Goal: Entertainment & Leisure: Consume media (video, audio)

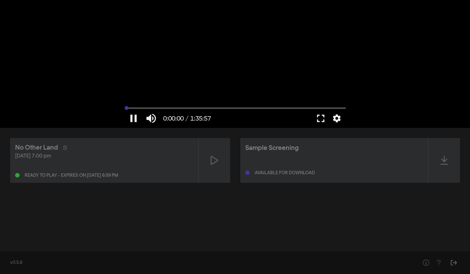
drag, startPoint x: 128, startPoint y: 108, endPoint x: 122, endPoint y: 108, distance: 5.7
type input "0"
click at [125, 108] on input "Seek" at bounding box center [235, 108] width 221 height 4
click at [319, 119] on button "fullscreen" at bounding box center [321, 118] width 18 height 19
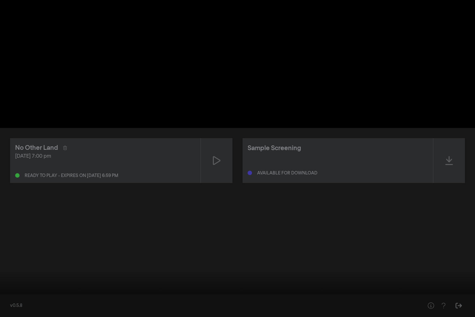
click at [438, 274] on button "fullscreen_exit" at bounding box center [447, 307] width 18 height 19
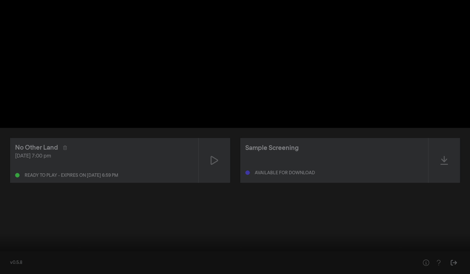
click at [433, 255] on button "fullscreen" at bounding box center [442, 264] width 18 height 19
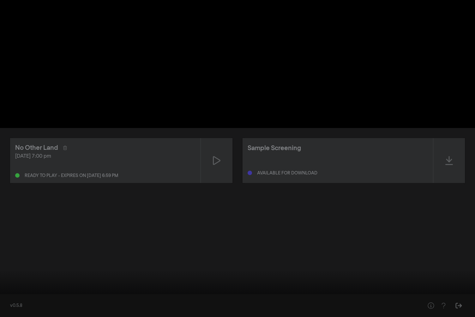
click at [4, 274] on button "play_arrow" at bounding box center [12, 307] width 18 height 19
click at [4, 274] on button "pause" at bounding box center [12, 307] width 18 height 19
drag, startPoint x: 4, startPoint y: 311, endPoint x: 204, endPoint y: 251, distance: 208.8
click at [204, 251] on div at bounding box center [237, 158] width 475 height 317
click at [13, 274] on button "pause" at bounding box center [12, 307] width 18 height 19
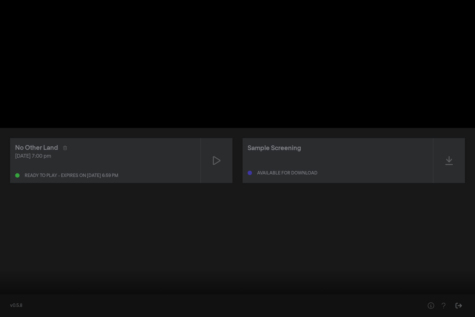
click at [16, 274] on input "Seek" at bounding box center [237, 297] width 468 height 4
click at [8, 274] on button "play_arrow" at bounding box center [12, 307] width 18 height 19
click at [8, 274] on button "pause" at bounding box center [12, 307] width 18 height 19
click at [8, 274] on button "play_arrow" at bounding box center [12, 307] width 18 height 19
click at [12, 274] on button "pause" at bounding box center [12, 307] width 18 height 19
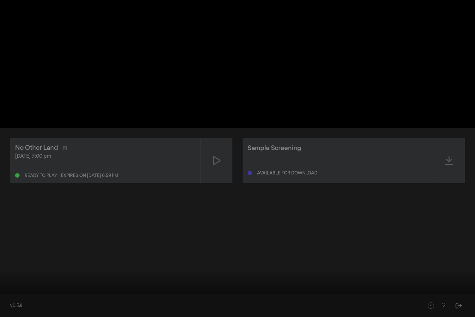
drag, startPoint x: 12, startPoint y: 307, endPoint x: 10, endPoint y: 304, distance: 4.0
click at [10, 274] on button "play_arrow" at bounding box center [12, 307] width 18 height 19
type input "144.640968"
click at [118, 274] on input "Seek" at bounding box center [237, 297] width 468 height 4
click at [135, 274] on input "Seek" at bounding box center [237, 297] width 468 height 4
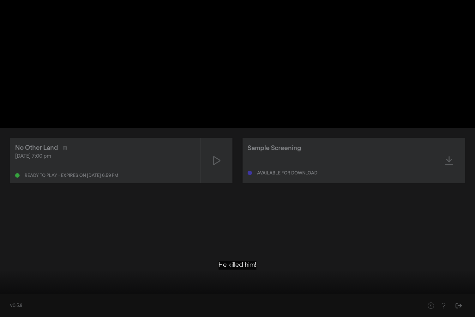
drag, startPoint x: 138, startPoint y: 297, endPoint x: 1, endPoint y: 299, distance: 137.7
drag, startPoint x: 1, startPoint y: 299, endPoint x: 5, endPoint y: 298, distance: 4.7
click at [5, 274] on div "play_arrow 0:27:46 / 1:35:57 volume_up fullscreen_exit settings closed_caption …" at bounding box center [237, 158] width 475 height 317
click at [5, 274] on input "Seek" at bounding box center [237, 297] width 468 height 4
click at [1, 274] on div at bounding box center [237, 158] width 475 height 317
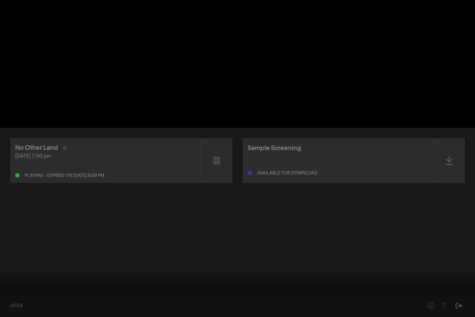
click at [3, 274] on div at bounding box center [237, 158] width 475 height 317
drag, startPoint x: 6, startPoint y: 297, endPoint x: 0, endPoint y: 297, distance: 5.7
click at [3, 274] on input "Seek" at bounding box center [237, 297] width 468 height 4
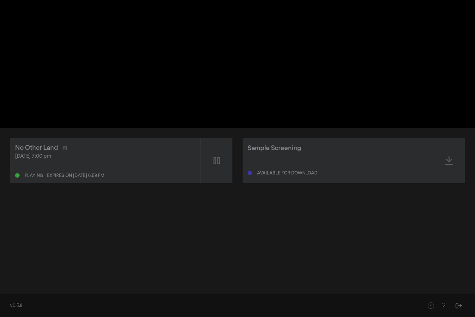
type input "6.228617"
